Goal: Find specific page/section

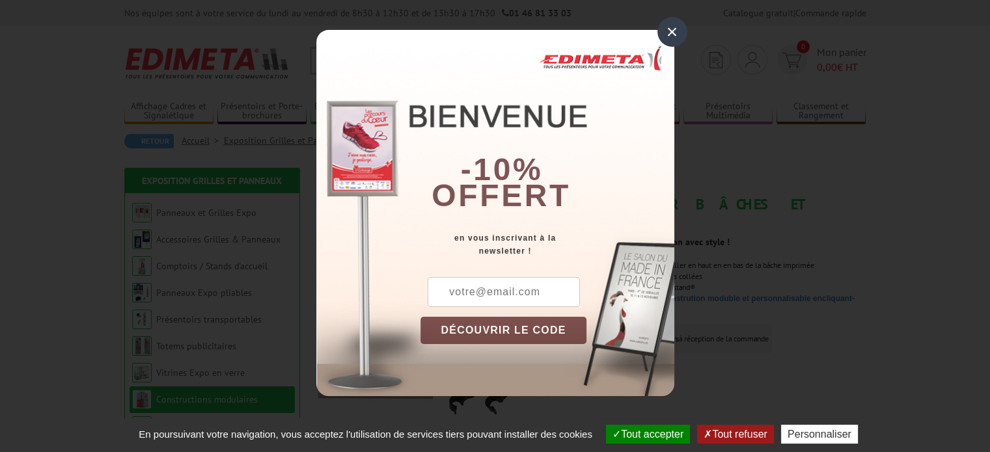
click at [682, 35] on div "×" at bounding box center [673, 32] width 30 height 30
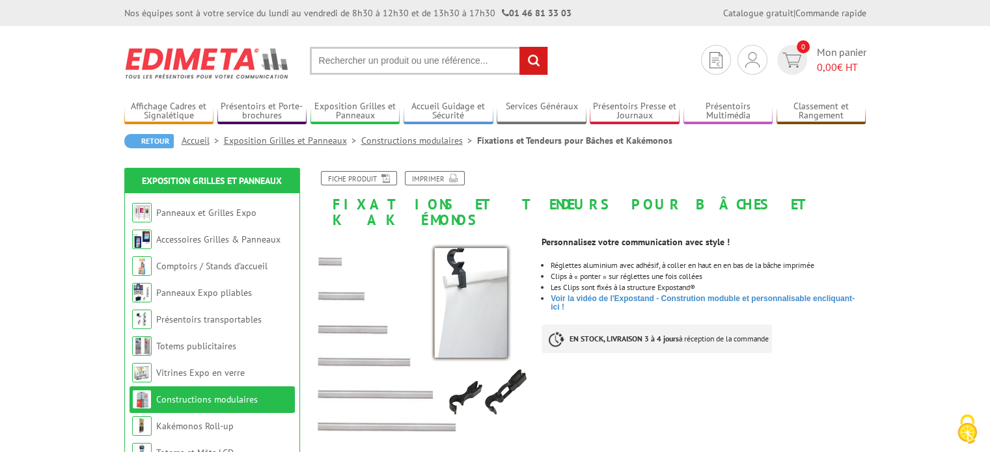
drag, startPoint x: 661, startPoint y: 140, endPoint x: 614, endPoint y: 140, distance: 46.9
click at [614, 140] on div "Retour Accueil Exposition Grilles et [GEOGRAPHIC_DATA] Constructions modulaires…" at bounding box center [495, 146] width 742 height 24
click at [615, 140] on li "Fixations et Tendeurs pour Bâches et Kakémonos" at bounding box center [574, 140] width 195 height 13
click at [620, 141] on li "Fixations et Tendeurs pour Bâches et Kakémonos" at bounding box center [574, 140] width 195 height 13
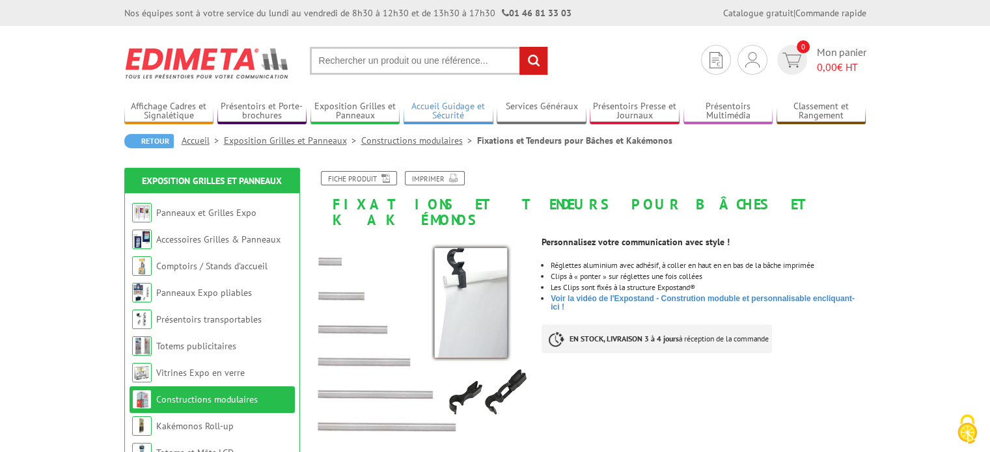
copy li "Kakémonos"
click at [386, 62] on input "text" at bounding box center [429, 61] width 238 height 28
paste input "Kakémonos"
type input "Kakémonos fixations"
click at [520, 47] on input "rechercher" at bounding box center [534, 61] width 28 height 28
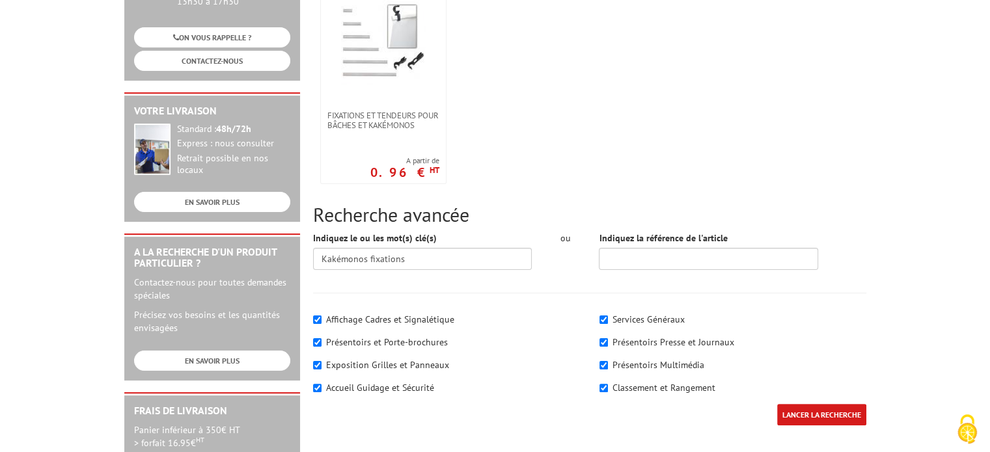
scroll to position [260, 0]
